Goal: Navigation & Orientation: Find specific page/section

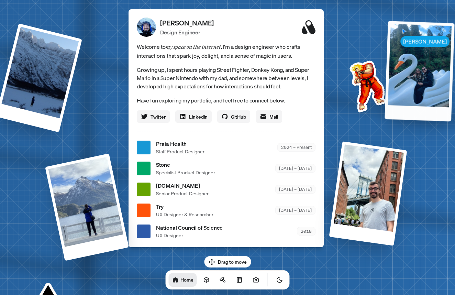
click at [397, 75] on div at bounding box center [420, 71] width 70 height 100
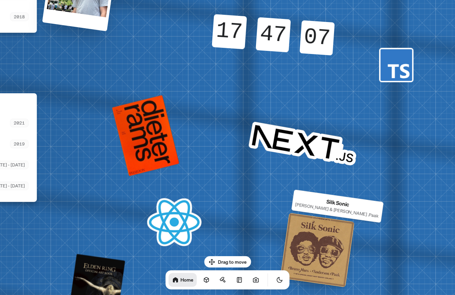
click at [315, 258] on div at bounding box center [317, 250] width 75 height 75
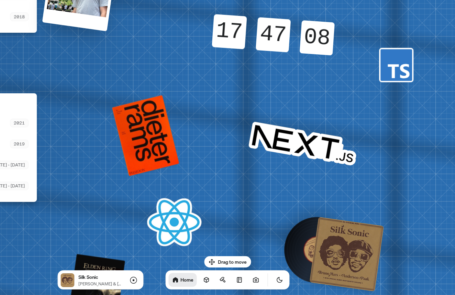
click at [332, 255] on div at bounding box center [347, 254] width 75 height 75
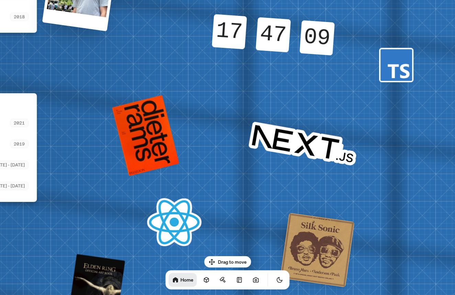
click at [325, 236] on div at bounding box center [317, 250] width 75 height 75
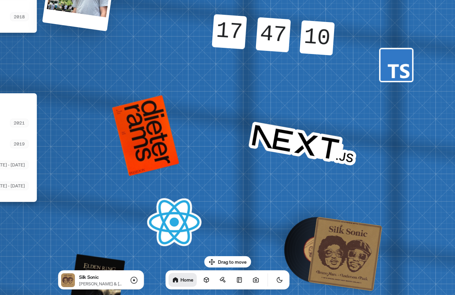
click at [325, 236] on div at bounding box center [345, 254] width 75 height 75
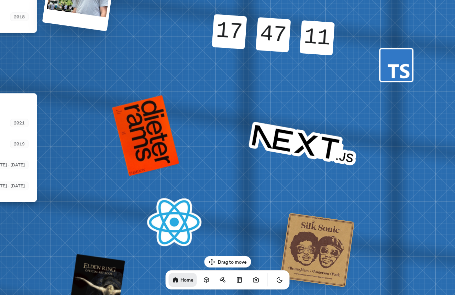
click at [396, 68] on rect at bounding box center [397, 65] width 32 height 32
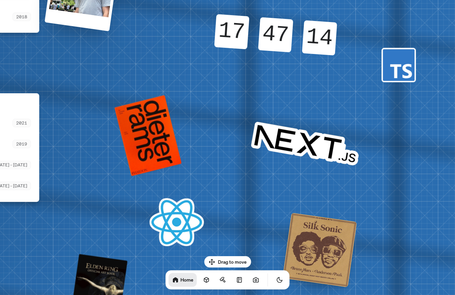
drag, startPoint x: 240, startPoint y: 236, endPoint x: 352, endPoint y: 260, distance: 114.3
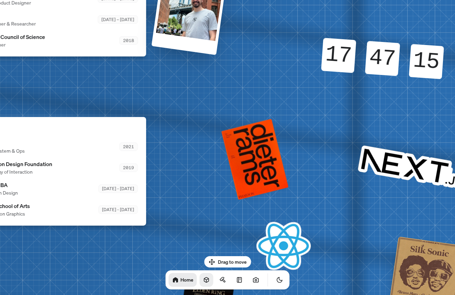
click at [203, 282] on icon at bounding box center [206, 280] width 7 height 7
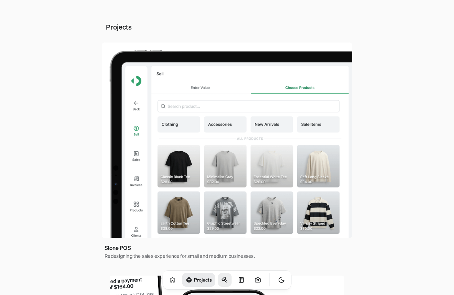
click at [222, 278] on icon at bounding box center [224, 279] width 4 height 3
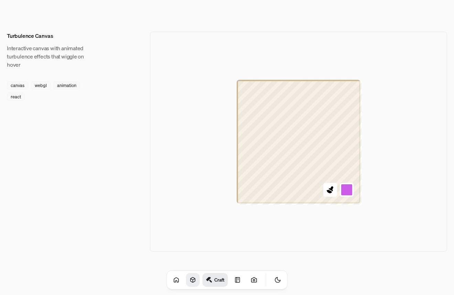
scroll to position [802, 0]
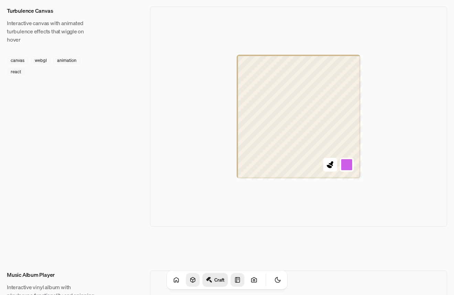
click at [234, 277] on icon at bounding box center [237, 280] width 7 height 7
